Goal: Transaction & Acquisition: Purchase product/service

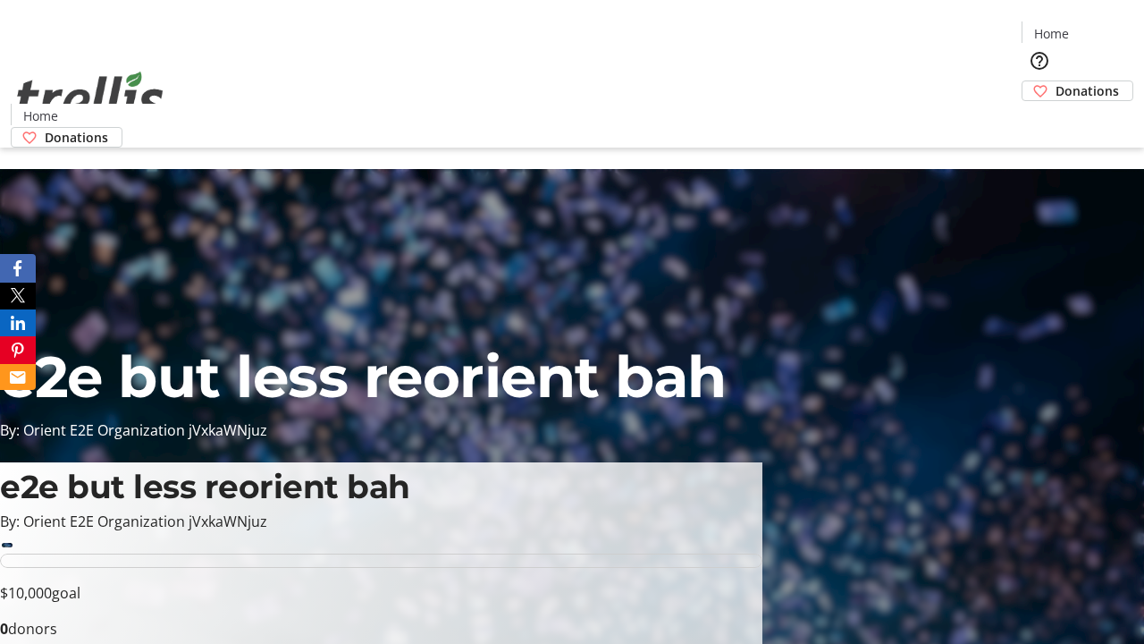
click at [1056, 81] on span "Donations" at bounding box center [1087, 90] width 63 height 19
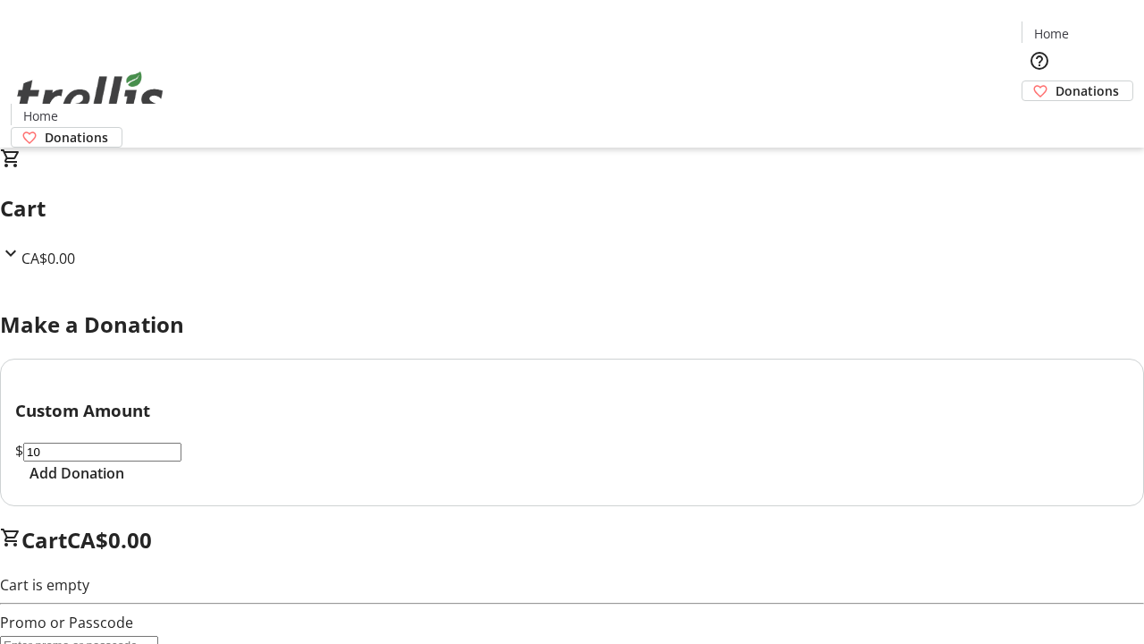
click at [124, 484] on span "Add Donation" at bounding box center [77, 472] width 95 height 21
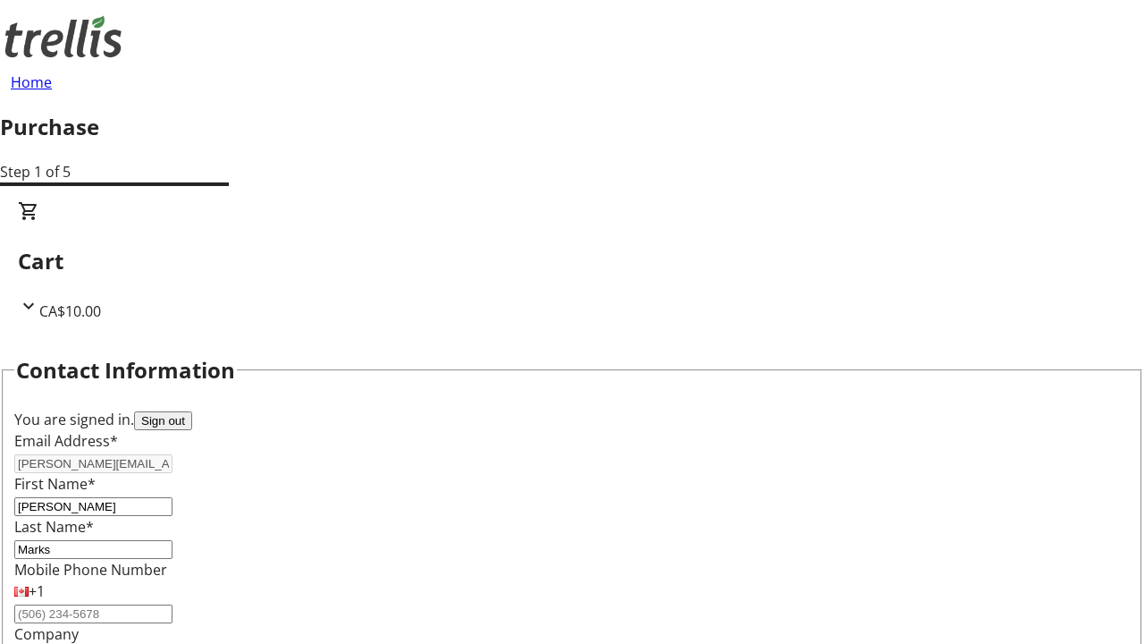
select select "BC"
select select "CA"
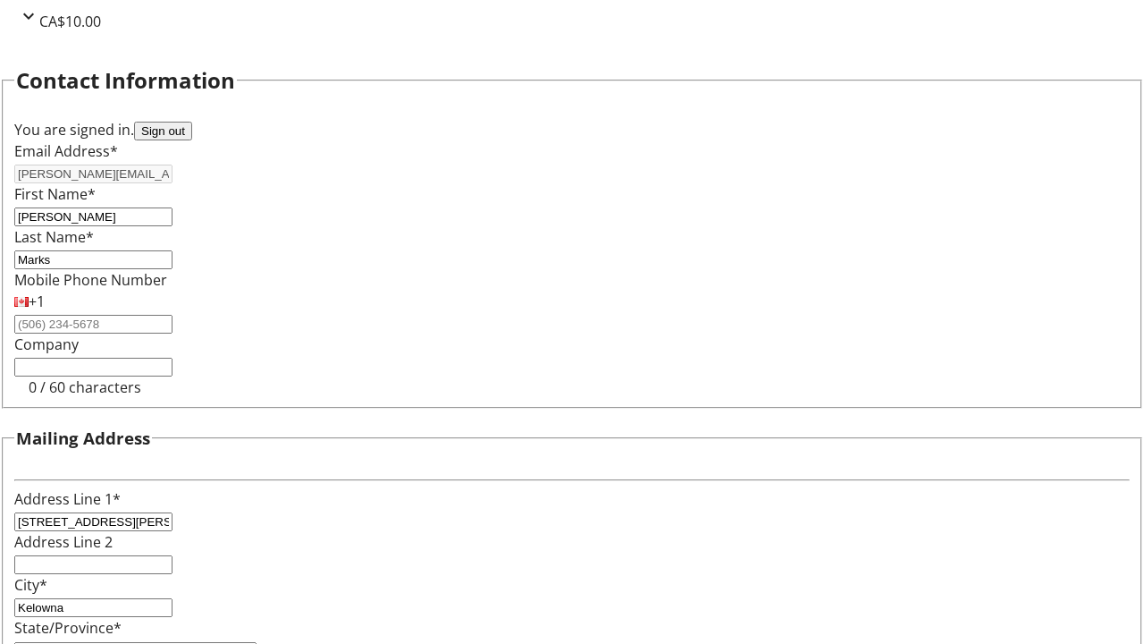
type input "V1Y 0C2"
